Goal: Navigation & Orientation: Find specific page/section

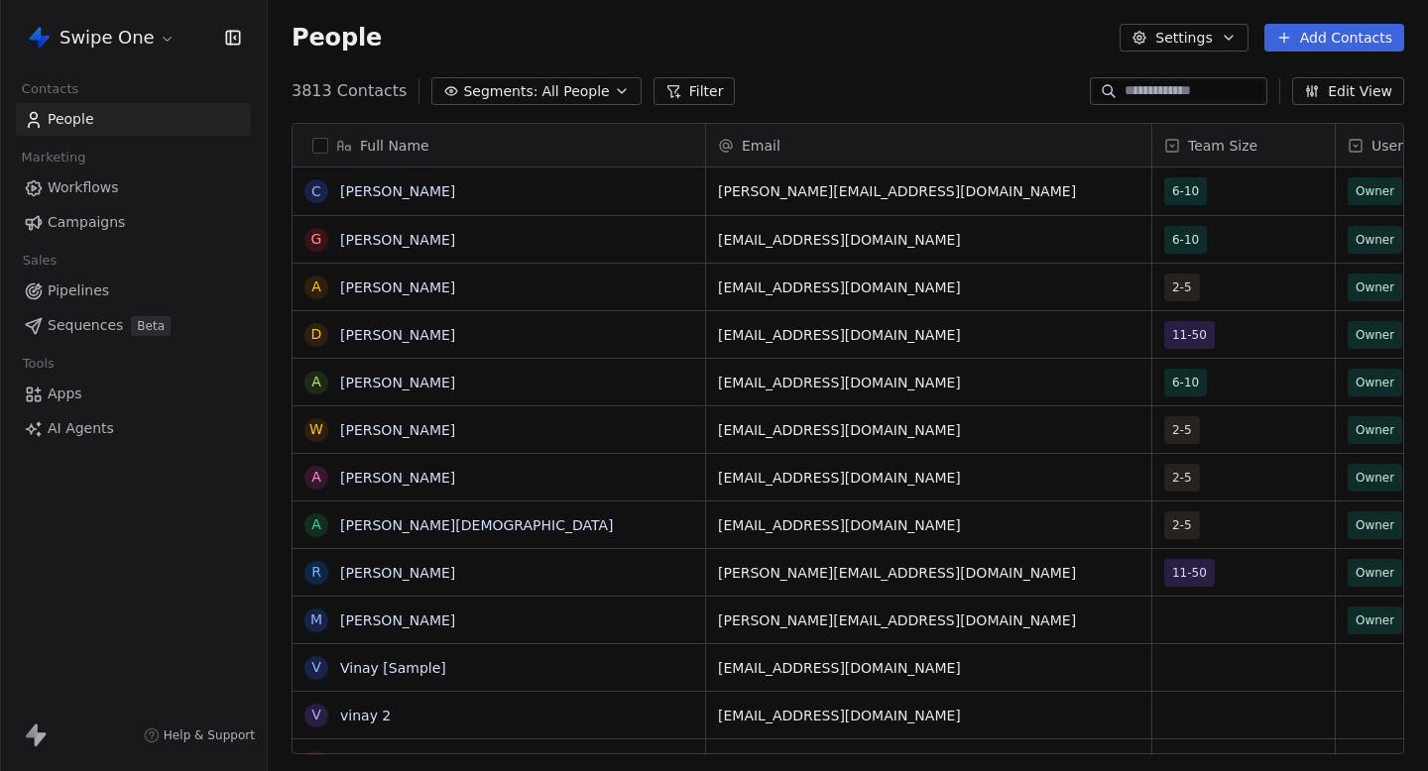
scroll to position [1, 1]
click at [82, 222] on span "Campaigns" at bounding box center [86, 222] width 77 height 21
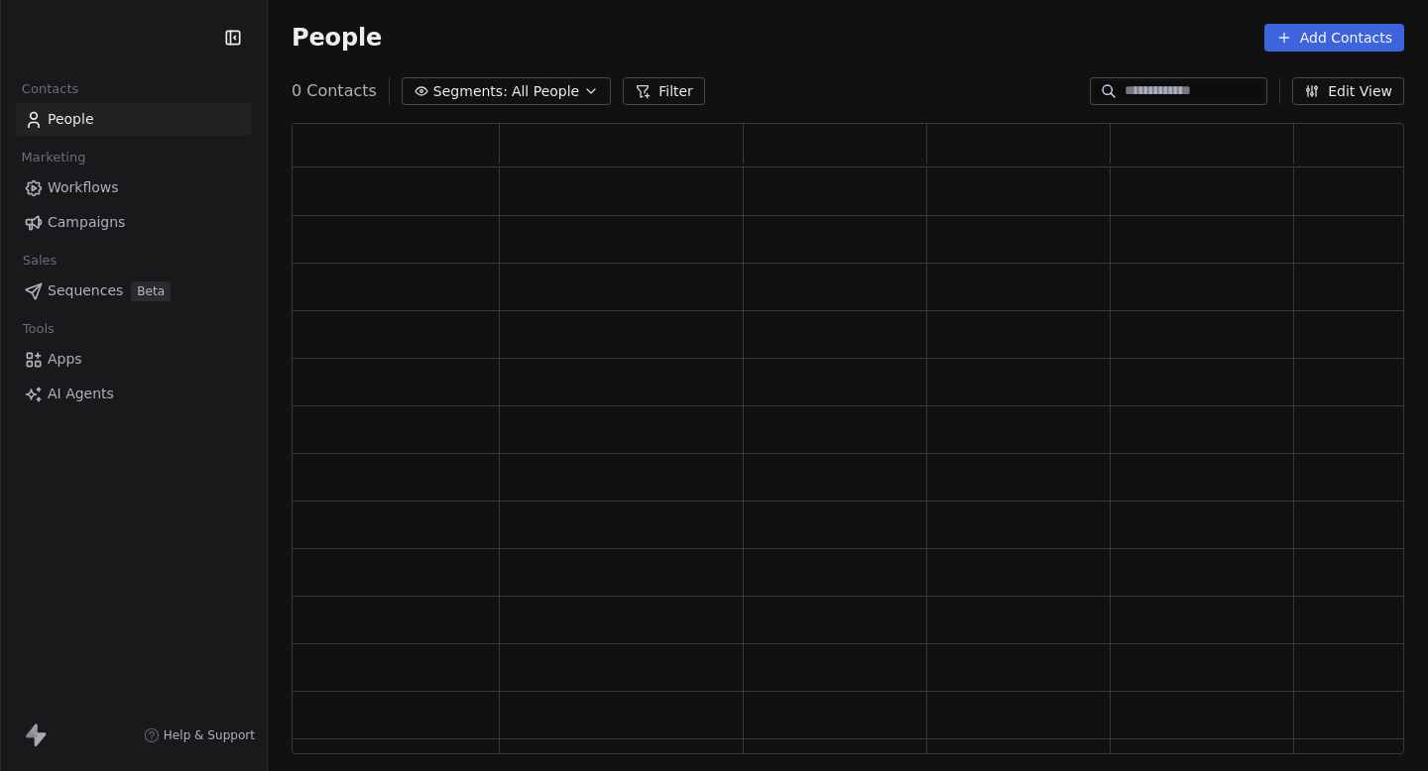
scroll to position [632, 1113]
click at [142, 217] on link "Campaigns" at bounding box center [133, 222] width 235 height 33
